Goal: Check status: Check status

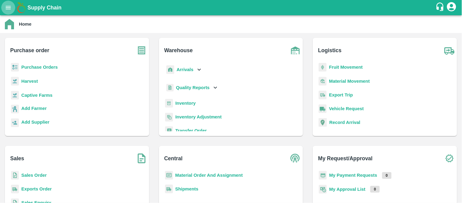
click at [6, 6] on icon "open drawer" at bounding box center [8, 7] width 5 height 3
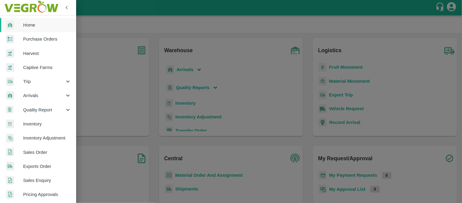
click at [92, 60] on div at bounding box center [231, 101] width 462 height 203
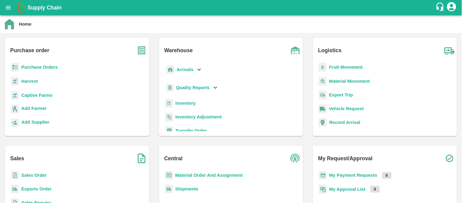
click at [44, 94] on b "Captive Farms" at bounding box center [36, 95] width 31 height 5
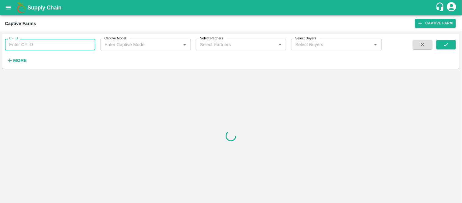
click at [41, 42] on input "CF ID" at bounding box center [50, 45] width 91 height 12
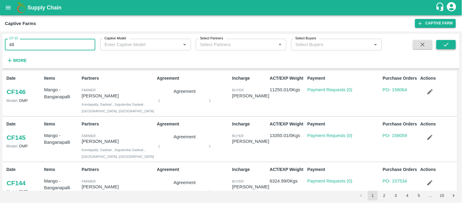
type input "48"
click at [447, 43] on icon "submit" at bounding box center [446, 44] width 7 height 7
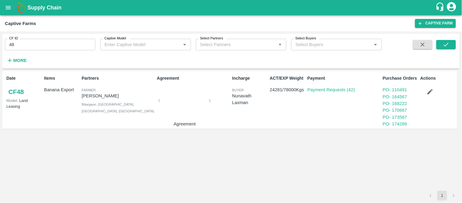
click at [186, 102] on div at bounding box center [185, 102] width 46 height 32
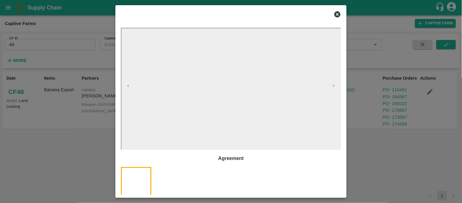
click at [336, 13] on icon at bounding box center [338, 14] width 6 height 6
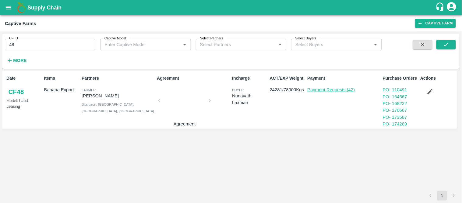
click at [339, 89] on link "Payment Requests (42)" at bounding box center [332, 89] width 48 height 5
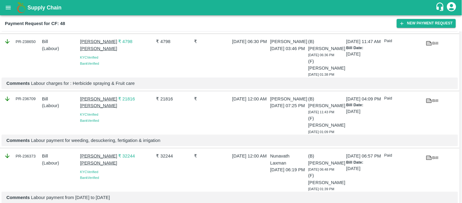
scroll to position [672, 0]
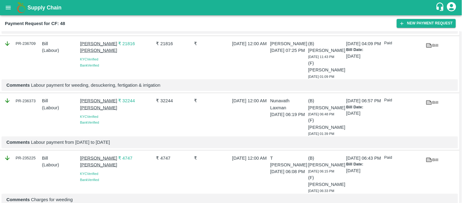
click at [5, 8] on icon "open drawer" at bounding box center [8, 7] width 7 height 7
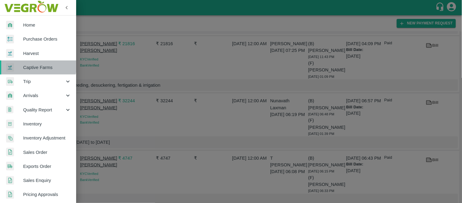
click at [37, 65] on span "Captive Farms" at bounding box center [47, 67] width 48 height 7
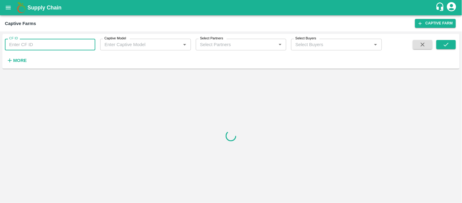
click at [53, 44] on input "CF ID" at bounding box center [50, 45] width 91 height 12
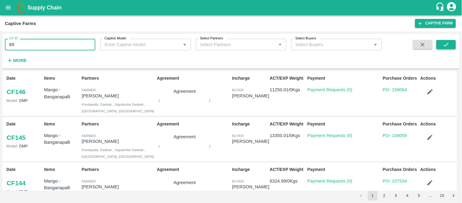
type input "89"
click at [445, 46] on icon "submit" at bounding box center [446, 44] width 7 height 7
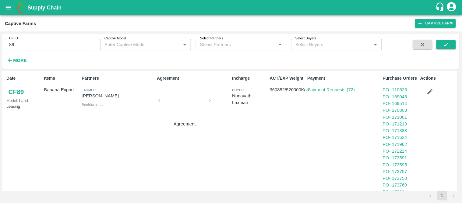
click at [188, 101] on div at bounding box center [185, 102] width 46 height 32
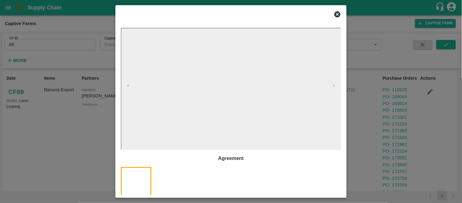
click at [338, 14] on icon at bounding box center [337, 14] width 7 height 7
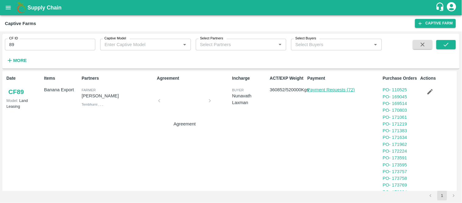
click at [327, 90] on link "Payment Requests (72)" at bounding box center [332, 89] width 48 height 5
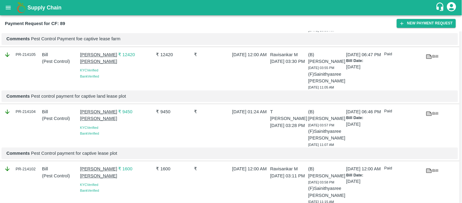
scroll to position [3416, 0]
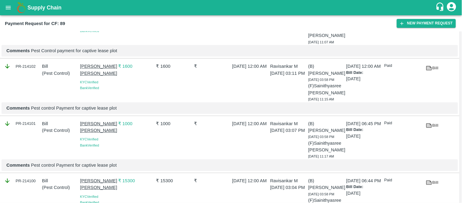
click at [5, 7] on icon "open drawer" at bounding box center [8, 7] width 7 height 7
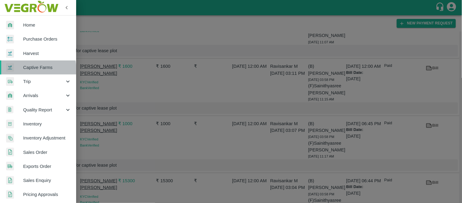
click at [32, 69] on span "Captive Farms" at bounding box center [47, 67] width 48 height 7
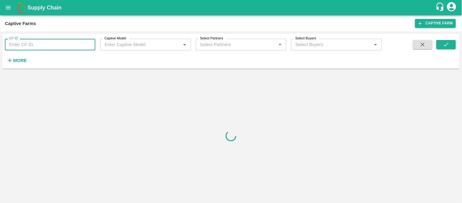
click at [60, 46] on input "CF ID" at bounding box center [50, 45] width 91 height 12
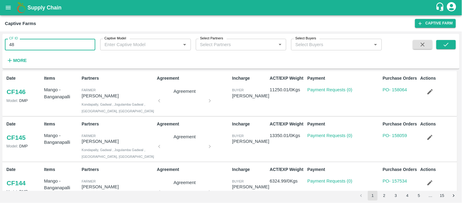
type input "48"
click at [444, 41] on icon "submit" at bounding box center [446, 44] width 7 height 7
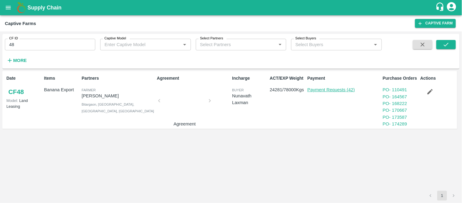
click at [343, 89] on link "Payment Requests (42)" at bounding box center [332, 89] width 48 height 5
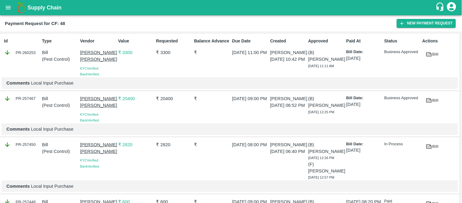
scroll to position [1722, 0]
